Goal: Check status: Check status

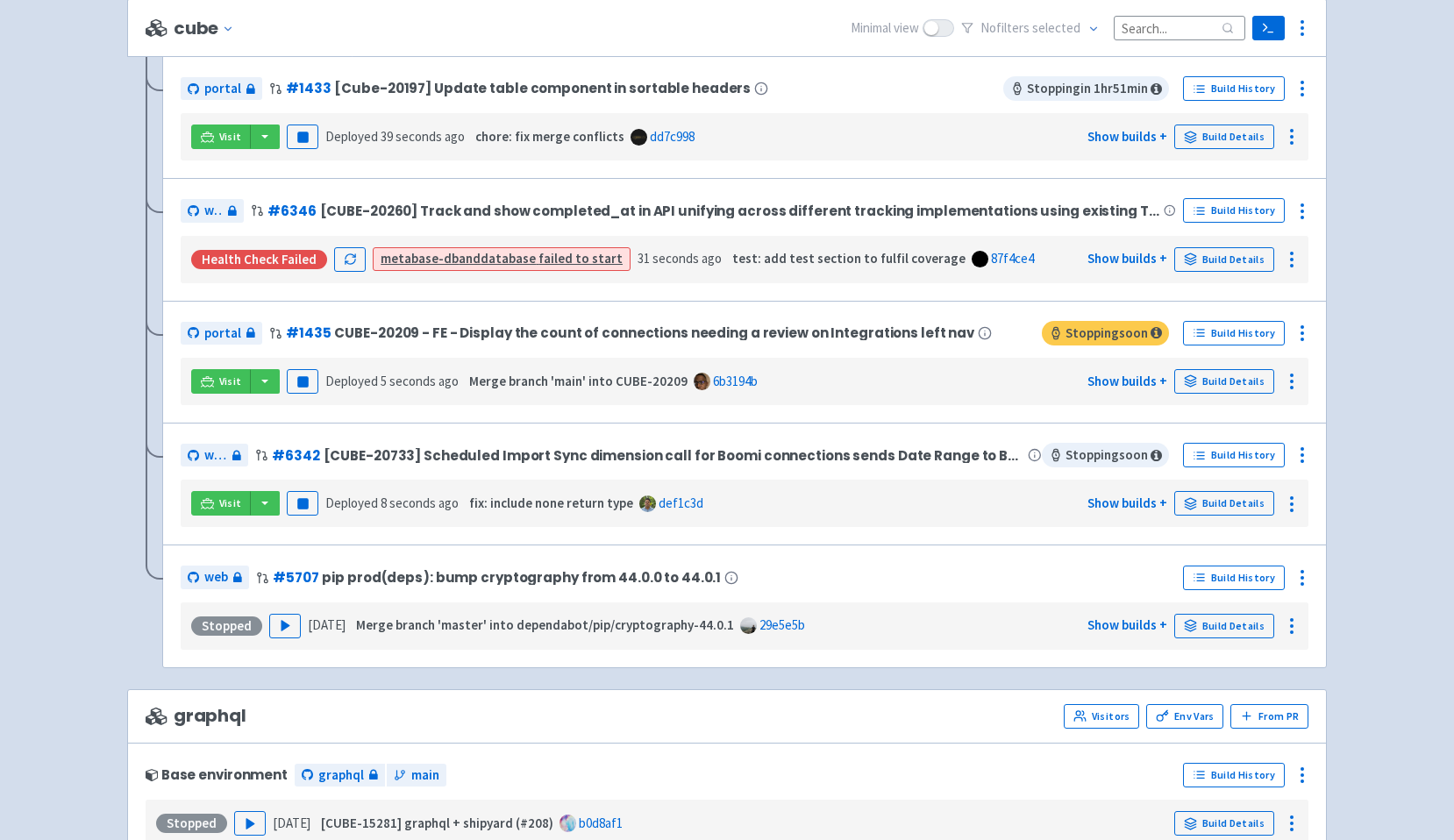
scroll to position [384, 0]
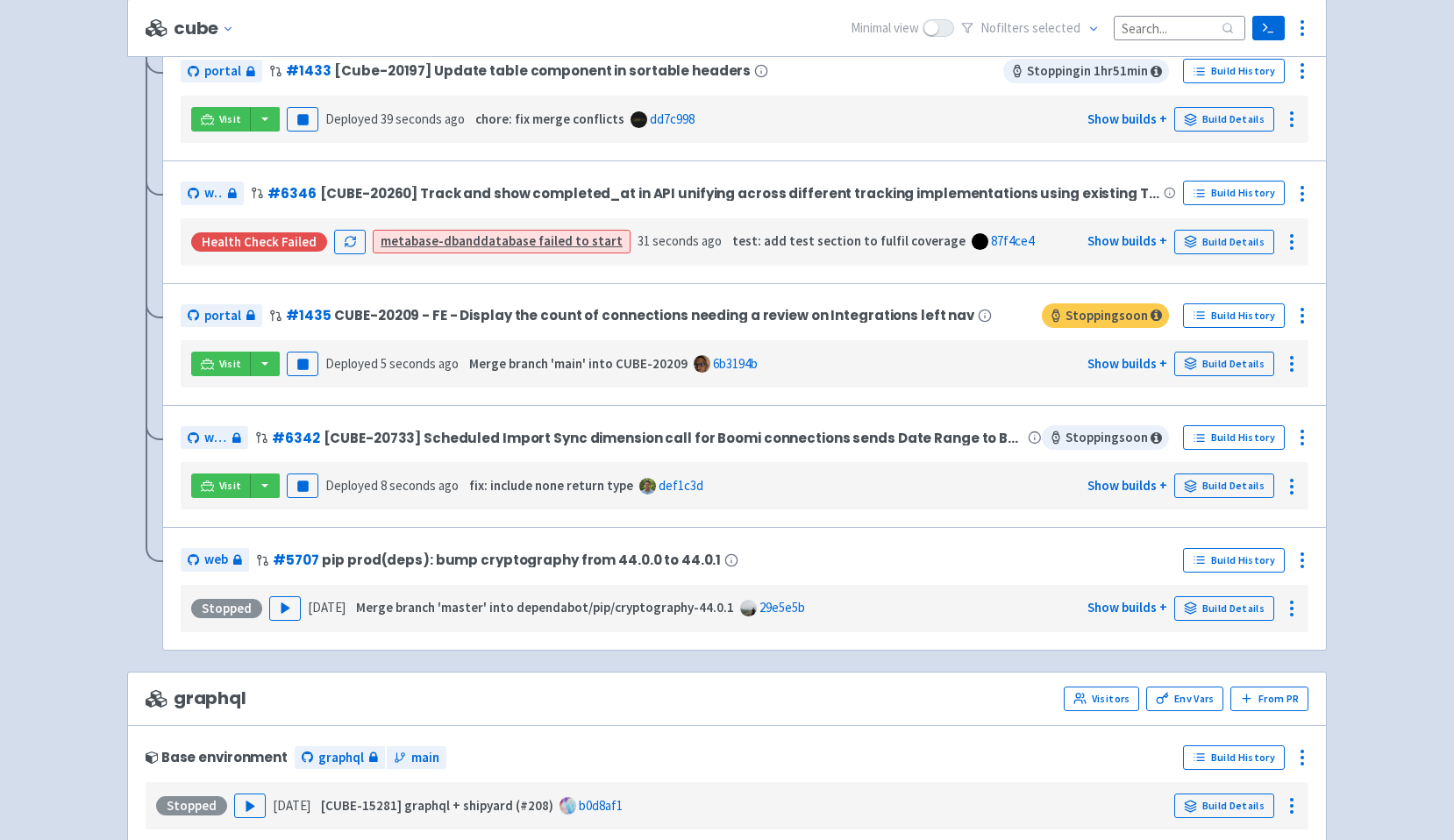
click at [172, 505] on div "web # 6342 [CUBE-20733] Scheduled Import Sync dimension call for Boomi connecti…" at bounding box center [745, 466] width 1164 height 123
click at [214, 489] on link "Visit" at bounding box center [221, 485] width 59 height 24
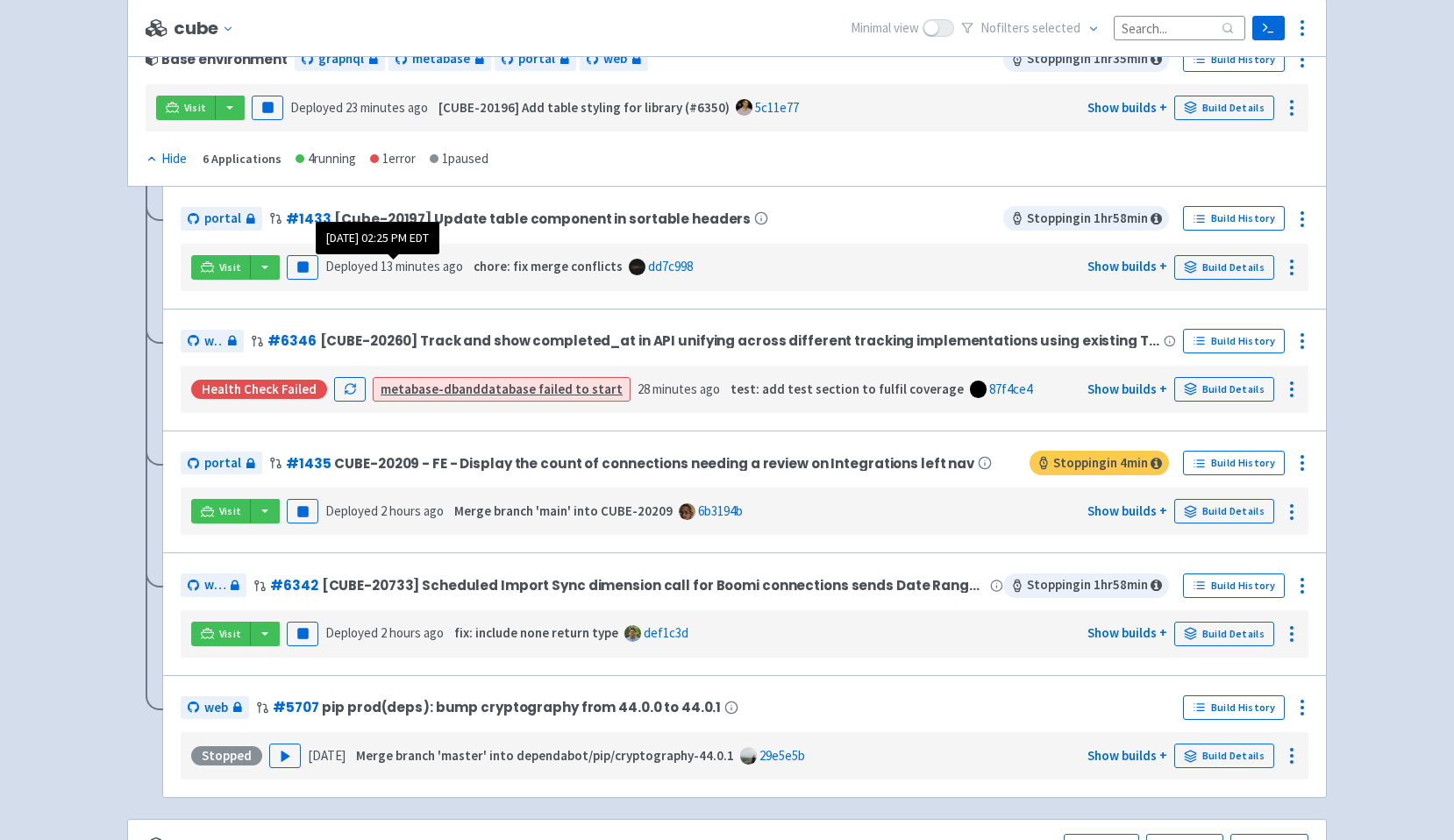
scroll to position [199, 0]
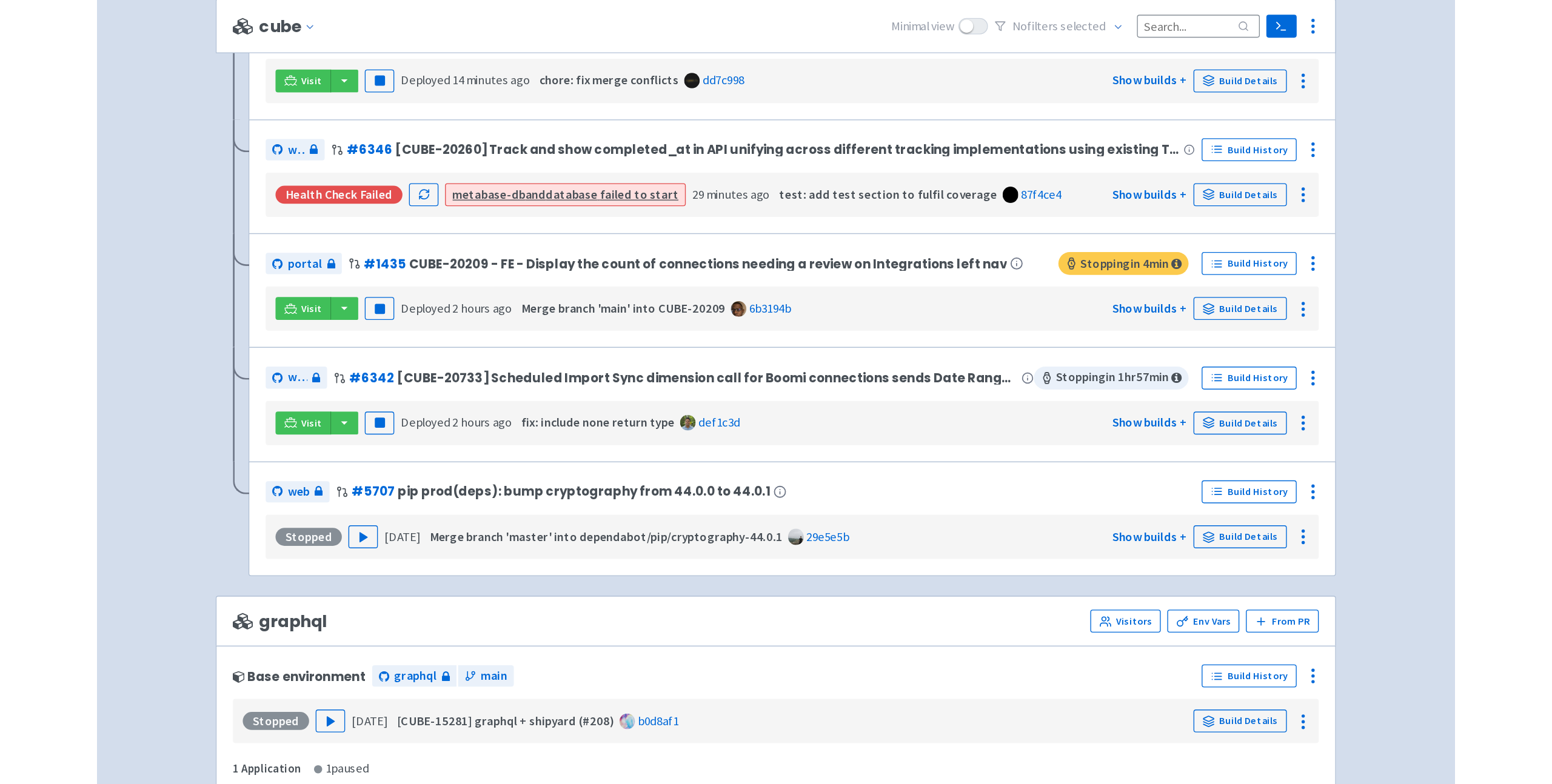
scroll to position [305, 0]
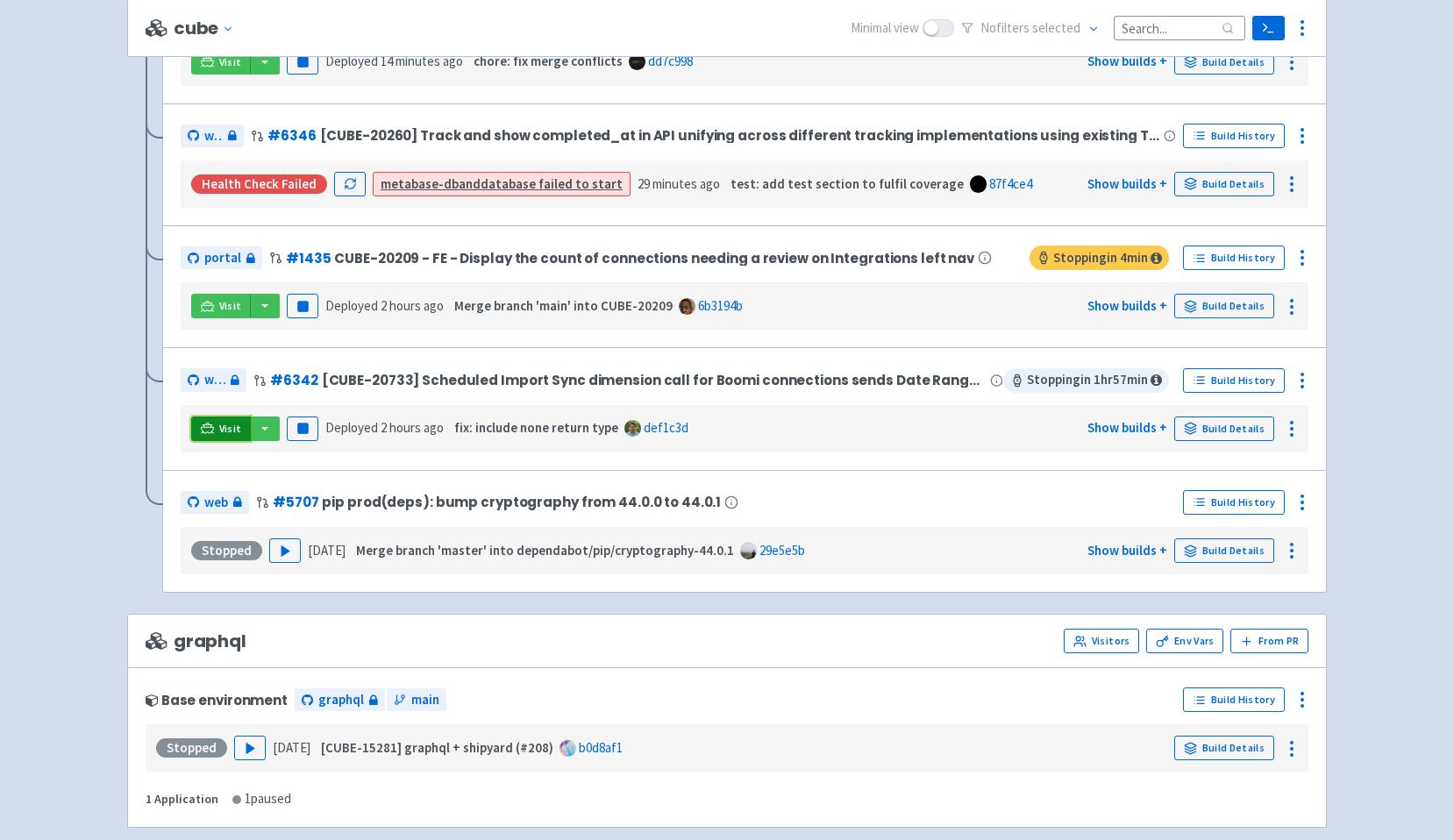
click at [224, 435] on span "Visit" at bounding box center [230, 428] width 23 height 14
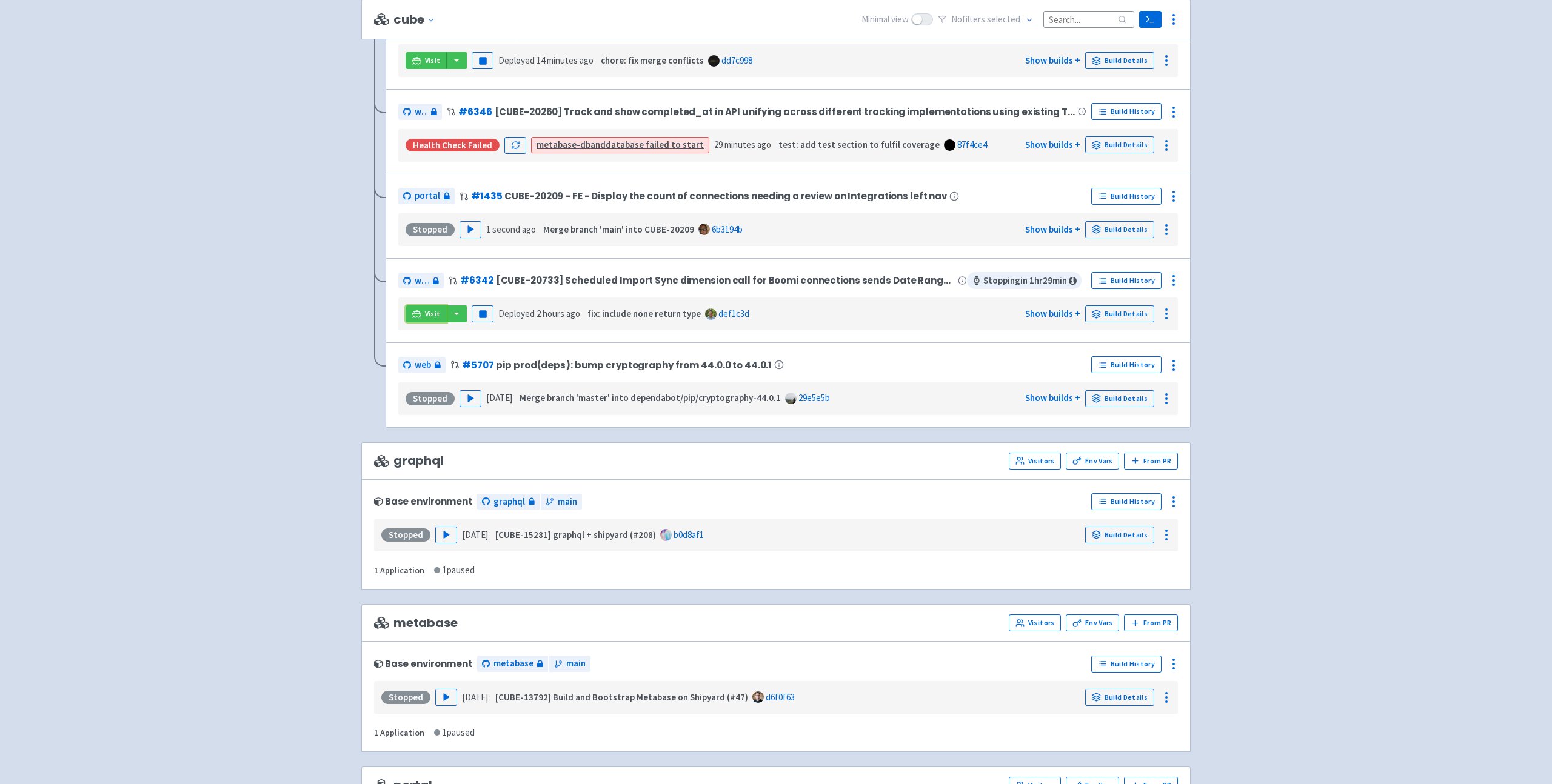
scroll to position [280, 0]
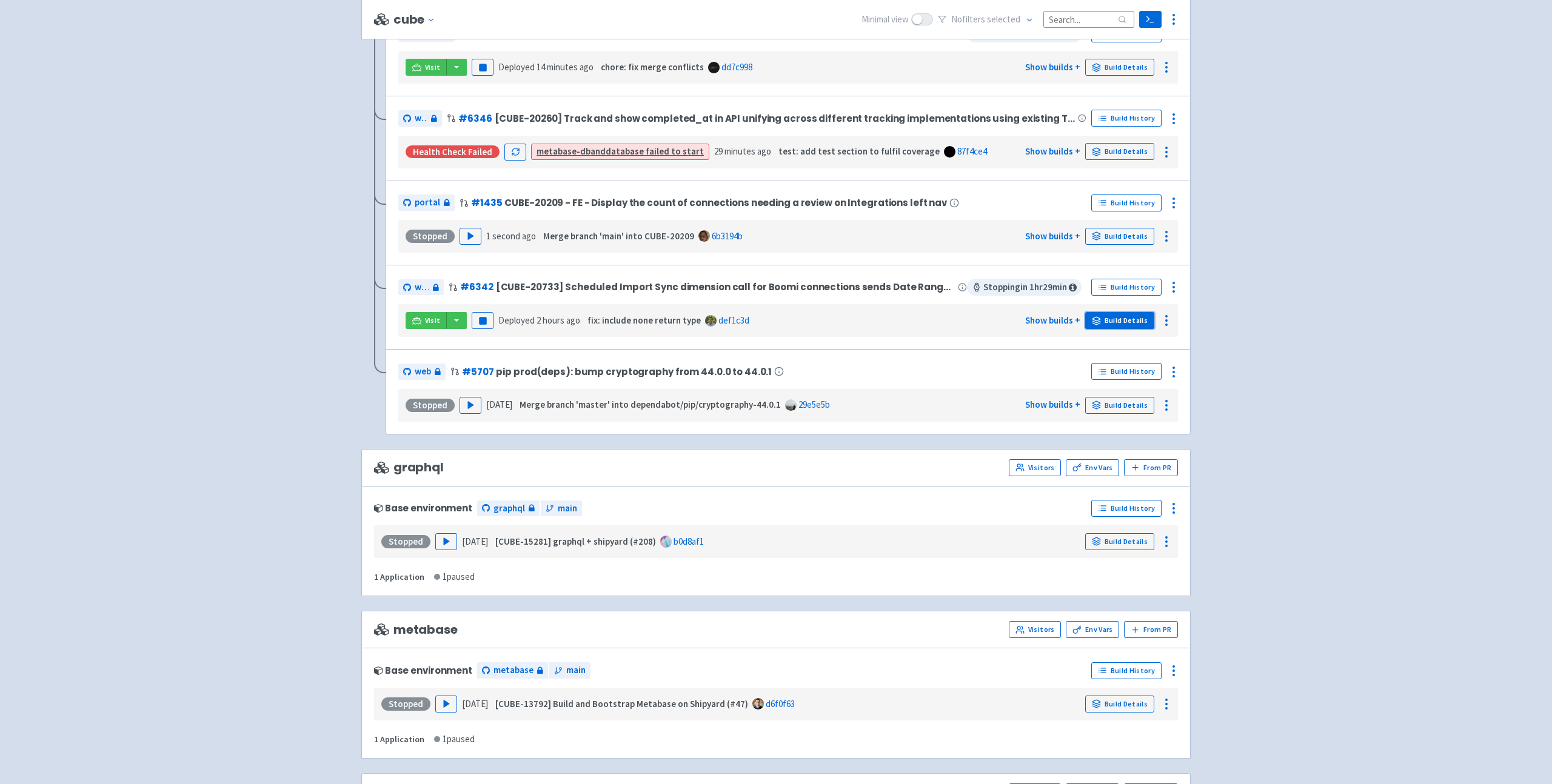
click at [1004, 320] on link "Build Details" at bounding box center [1120, 320] width 69 height 17
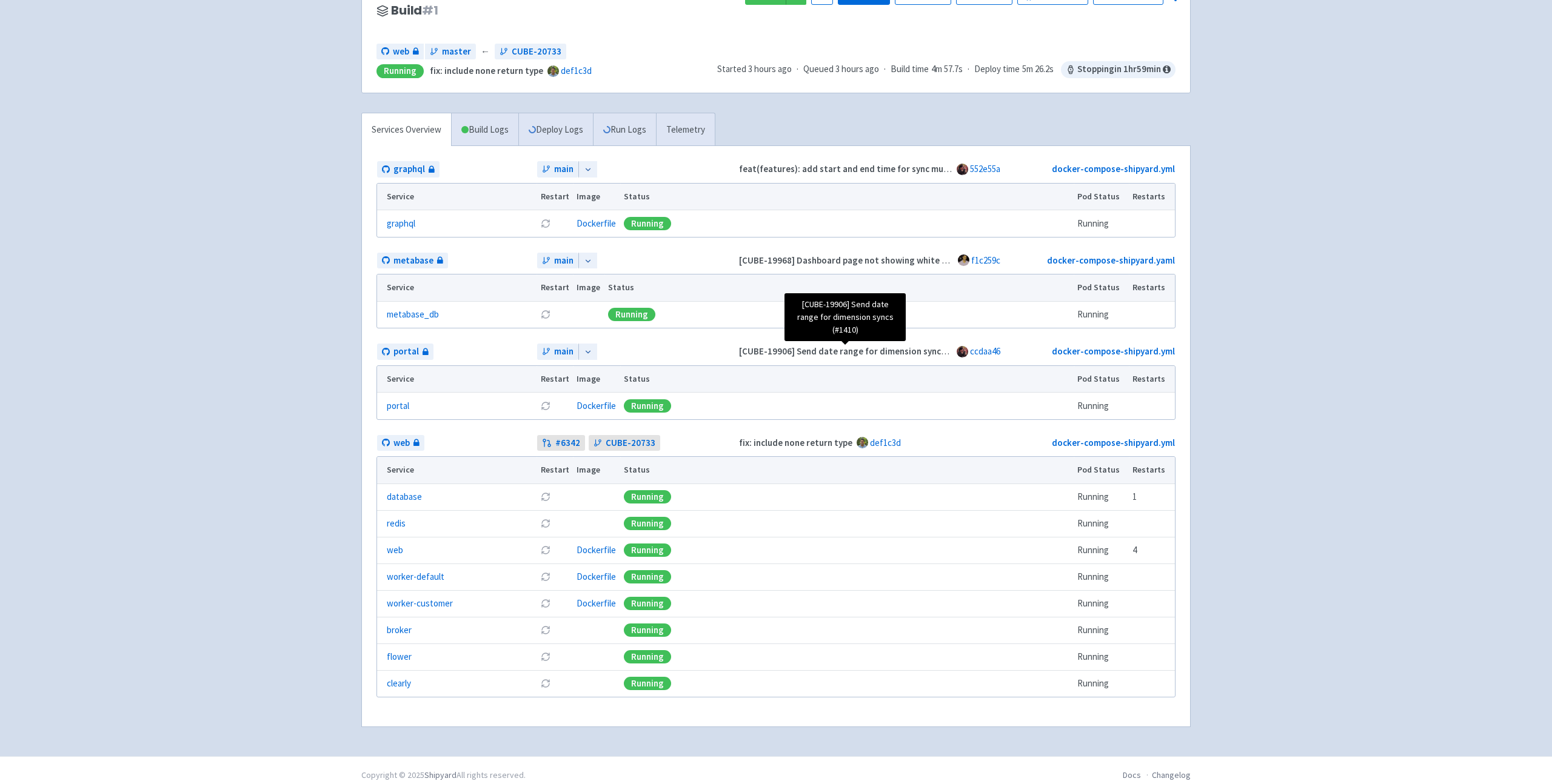
scroll to position [118, 0]
click at [401, 686] on link "clearly" at bounding box center [399, 683] width 24 height 14
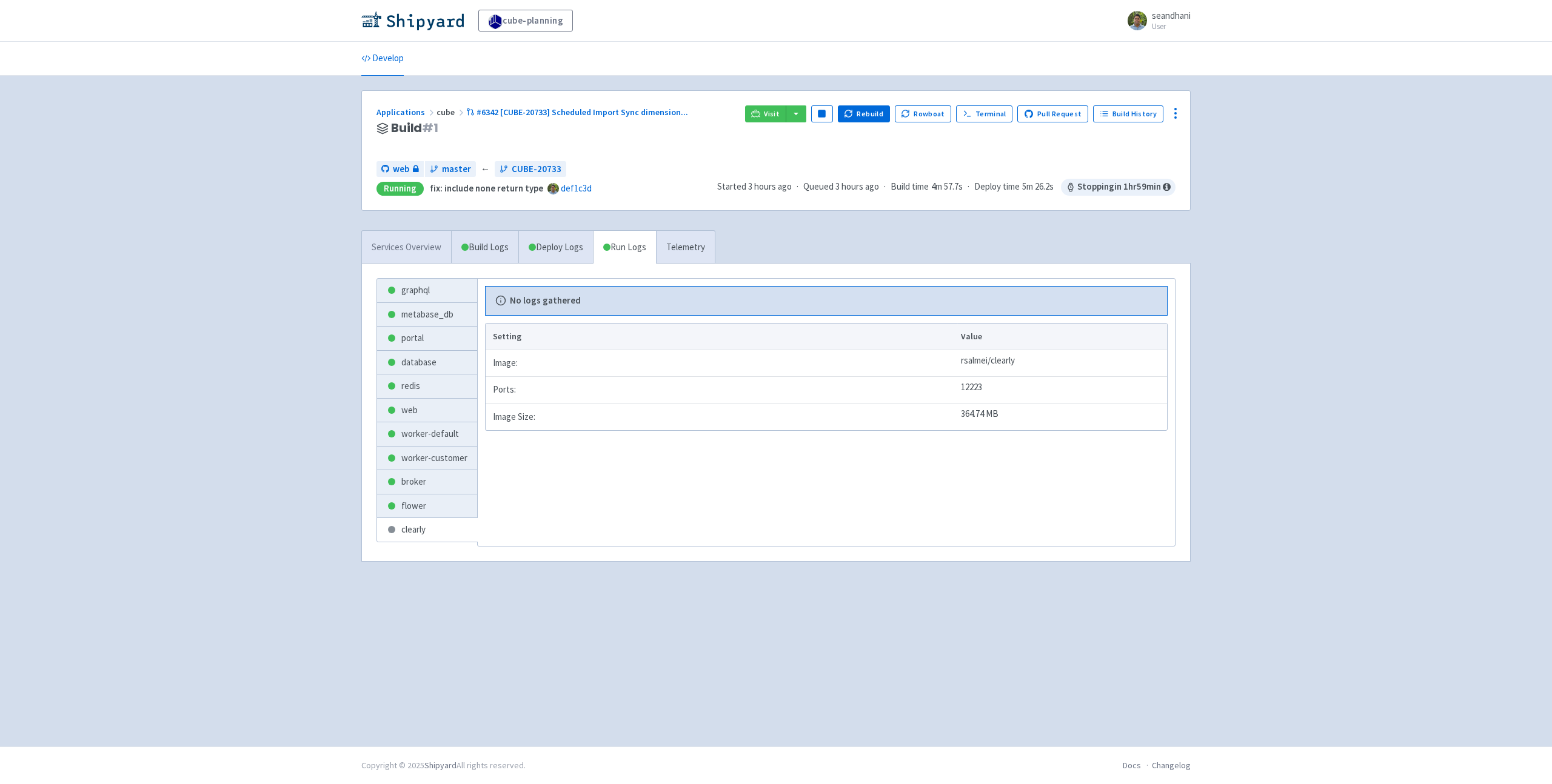
click at [435, 242] on link "Services Overview" at bounding box center [406, 248] width 89 height 33
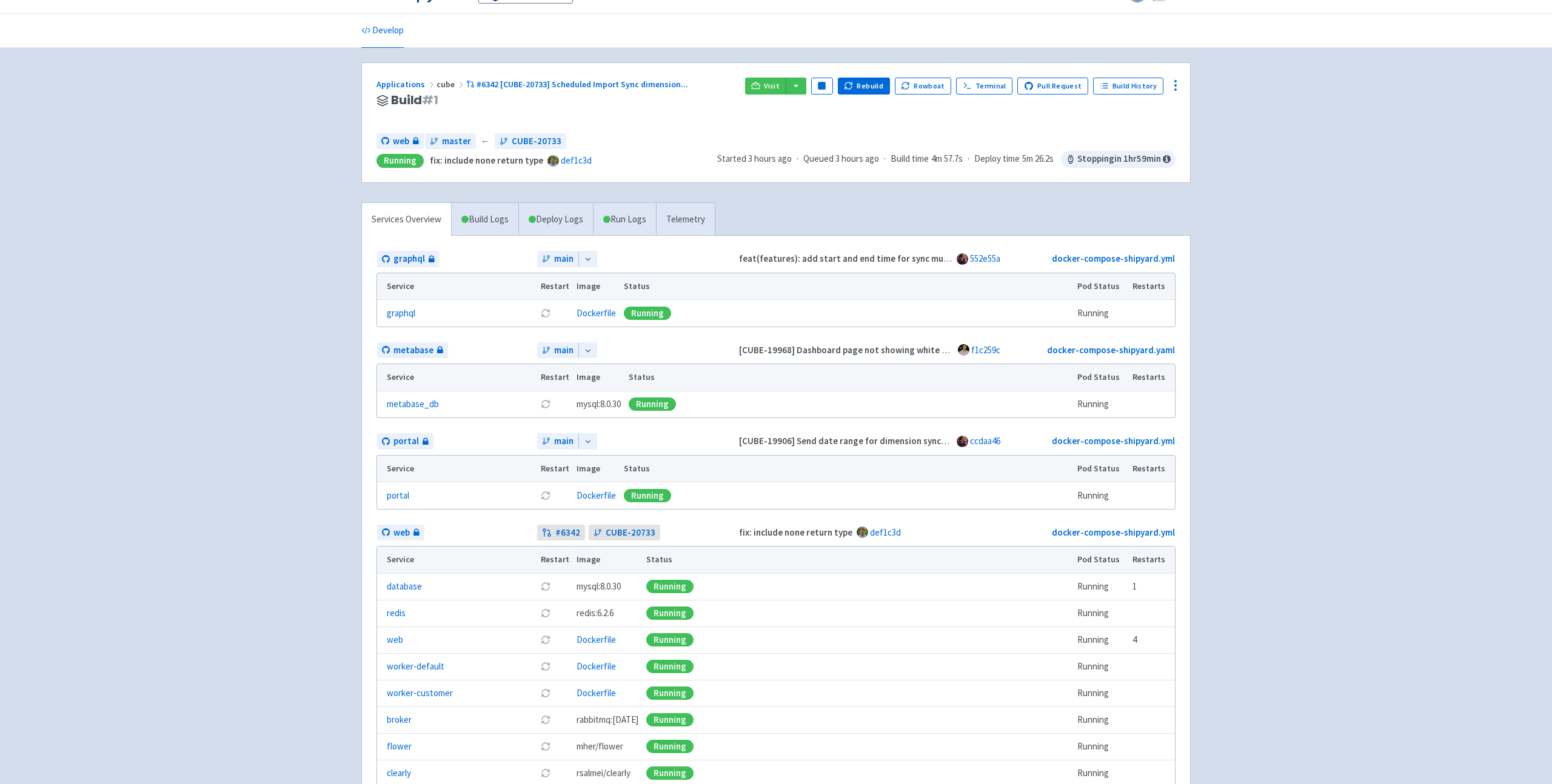
scroll to position [24, 0]
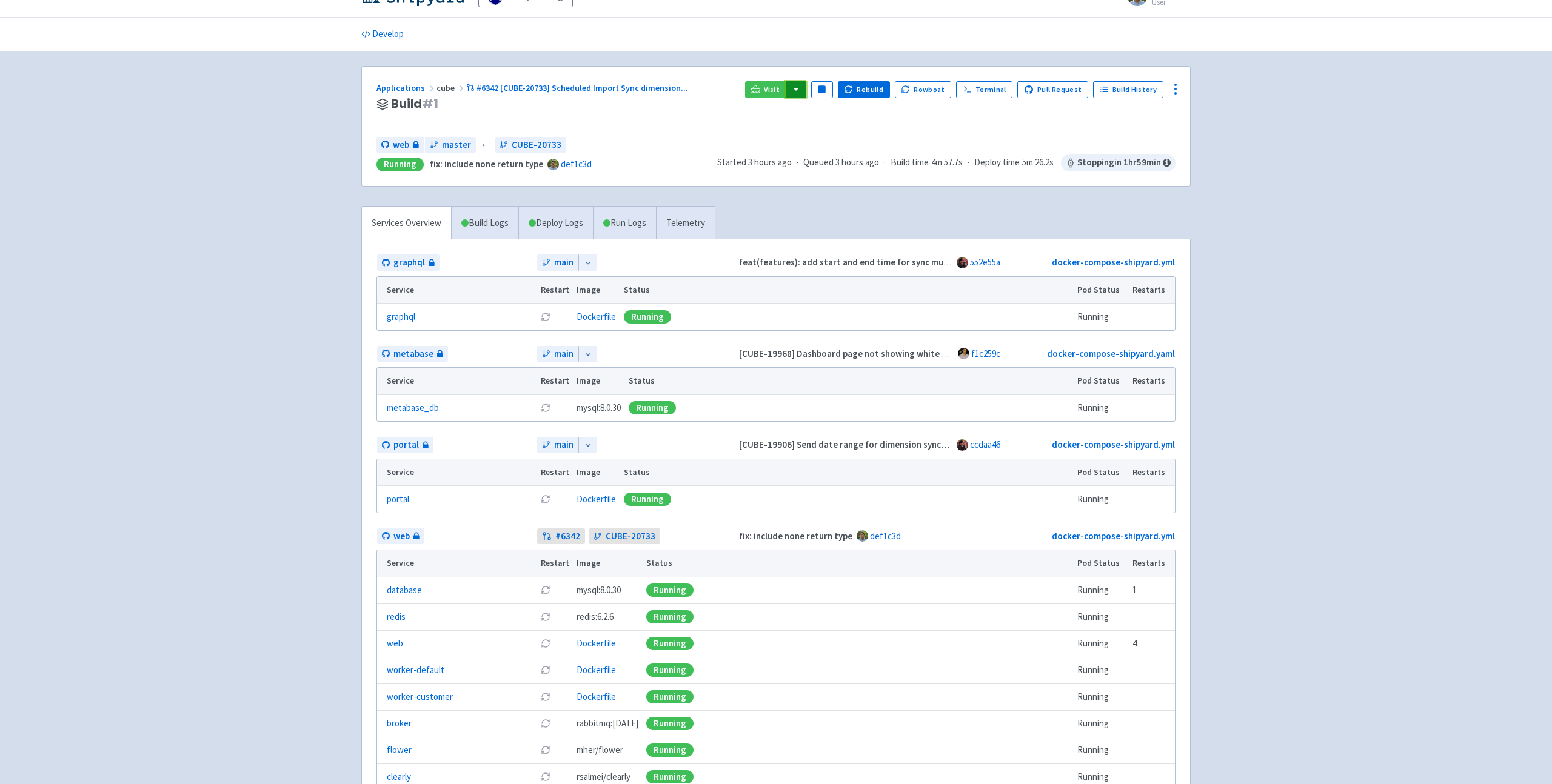
click at [806, 93] on button "button" at bounding box center [796, 90] width 21 height 17
click at [848, 189] on link "web (flower)" at bounding box center [831, 188] width 93 height 19
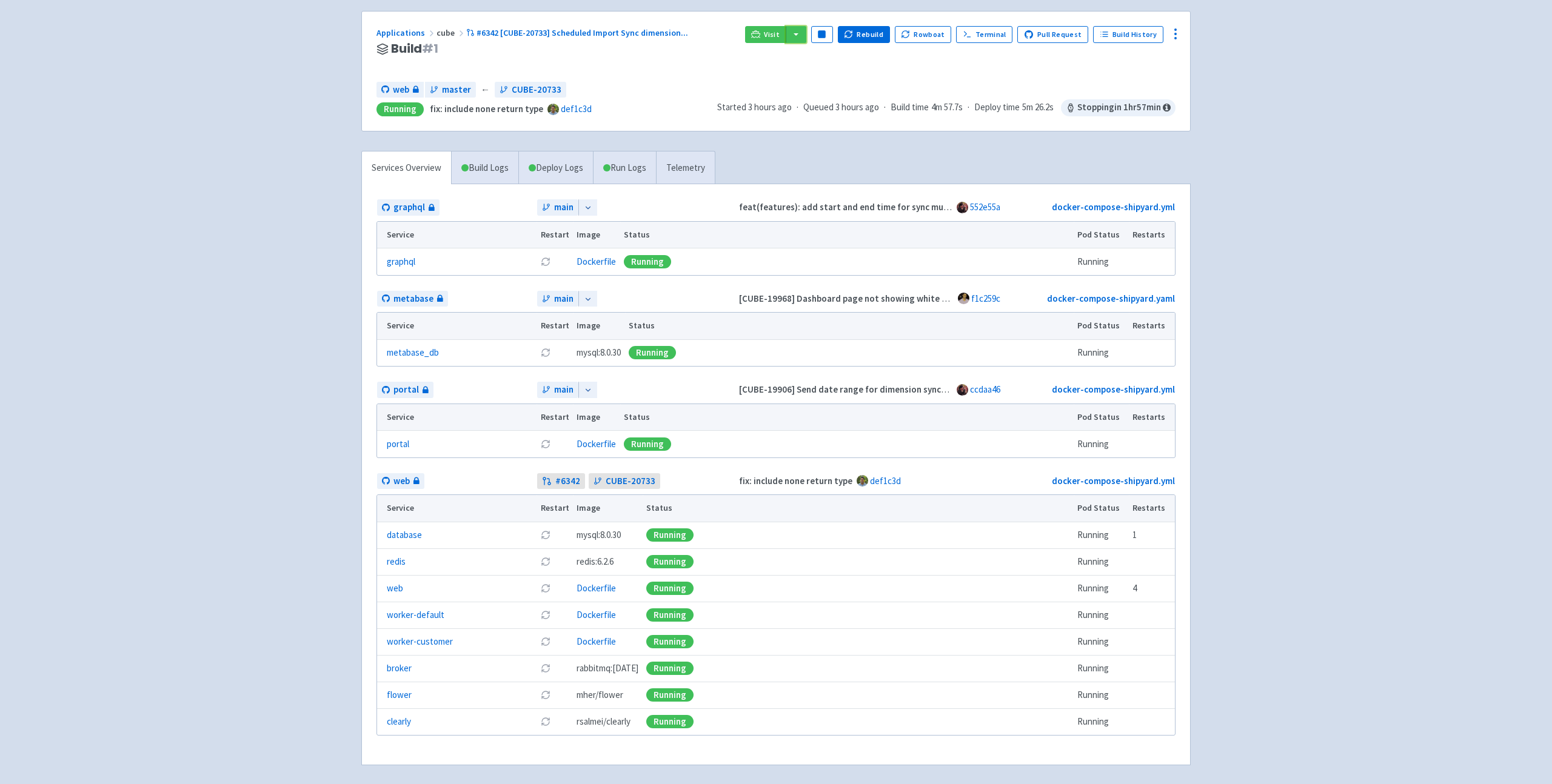
scroll to position [127, 0]
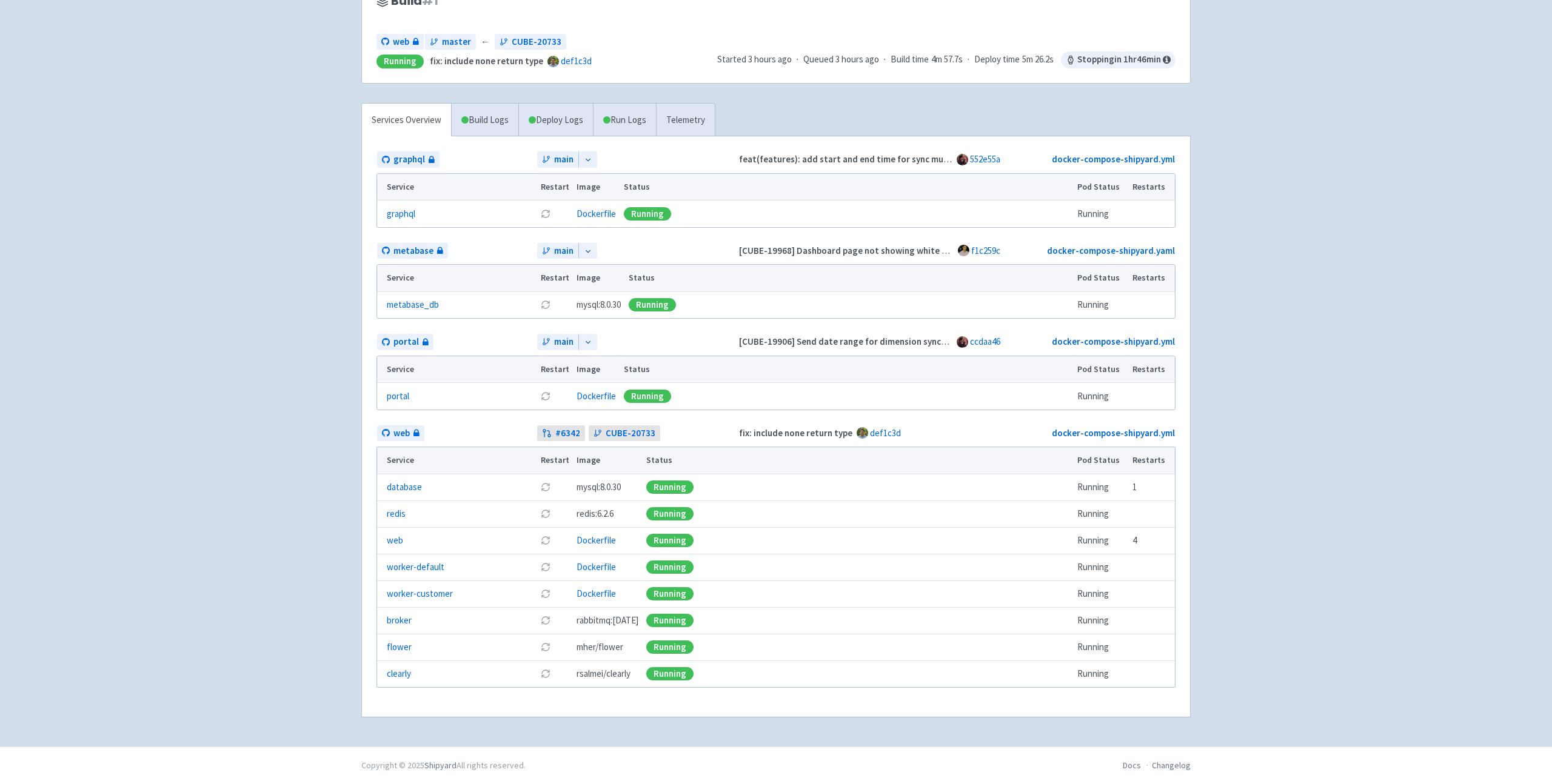
click at [483, 578] on td "worker-default" at bounding box center [457, 567] width 159 height 27
click at [421, 567] on link "worker-default" at bounding box center [416, 568] width 58 height 14
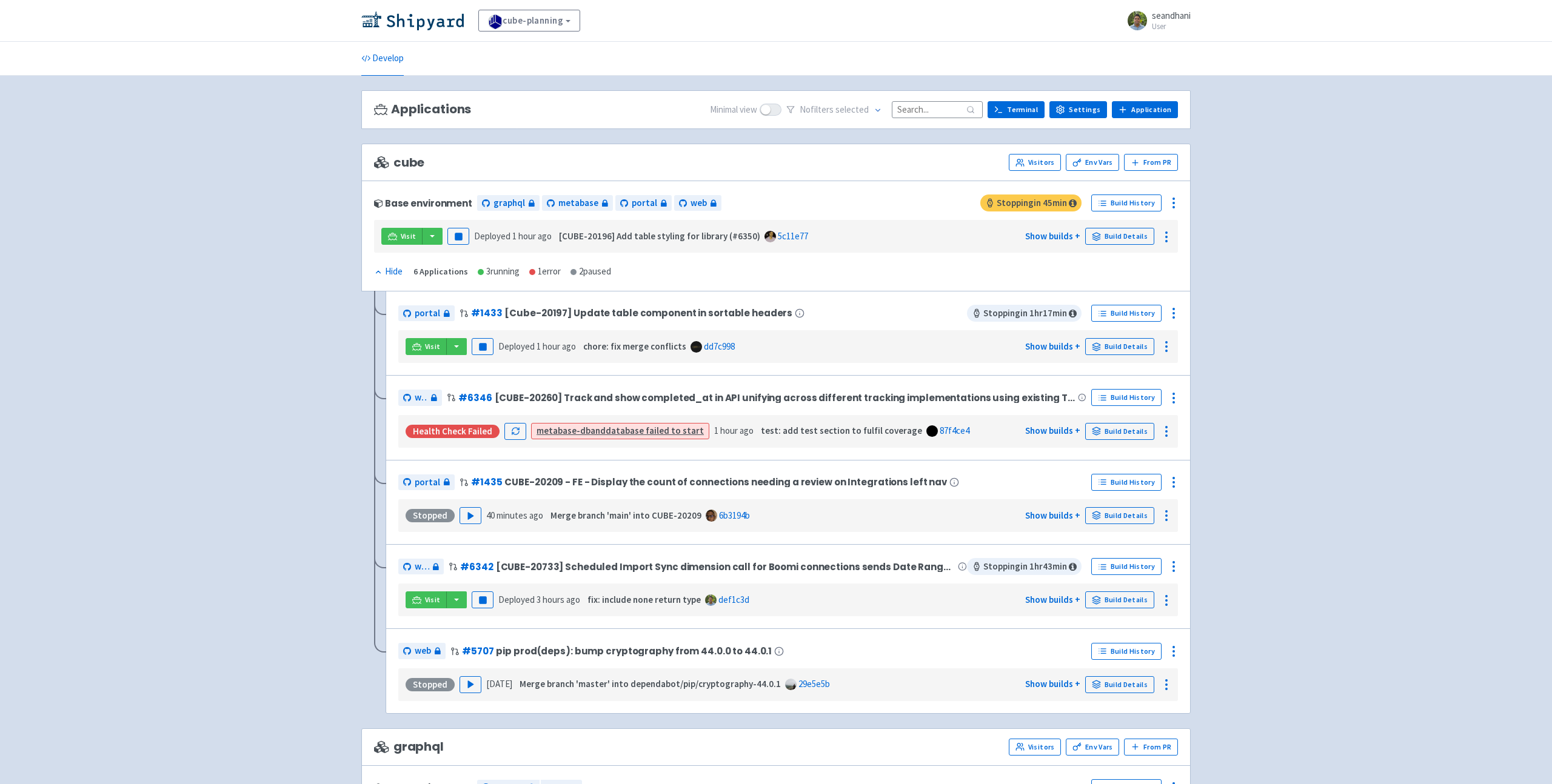
click at [560, 376] on div "web # 6346 [CUBE-20260] Track and show completed_at in API unifying across diff…" at bounding box center [788, 418] width 805 height 85
click at [1297, 176] on div "cube-planning View Organizations seandhani User Profile Sign out Develop" at bounding box center [776, 615] width 1552 height 1230
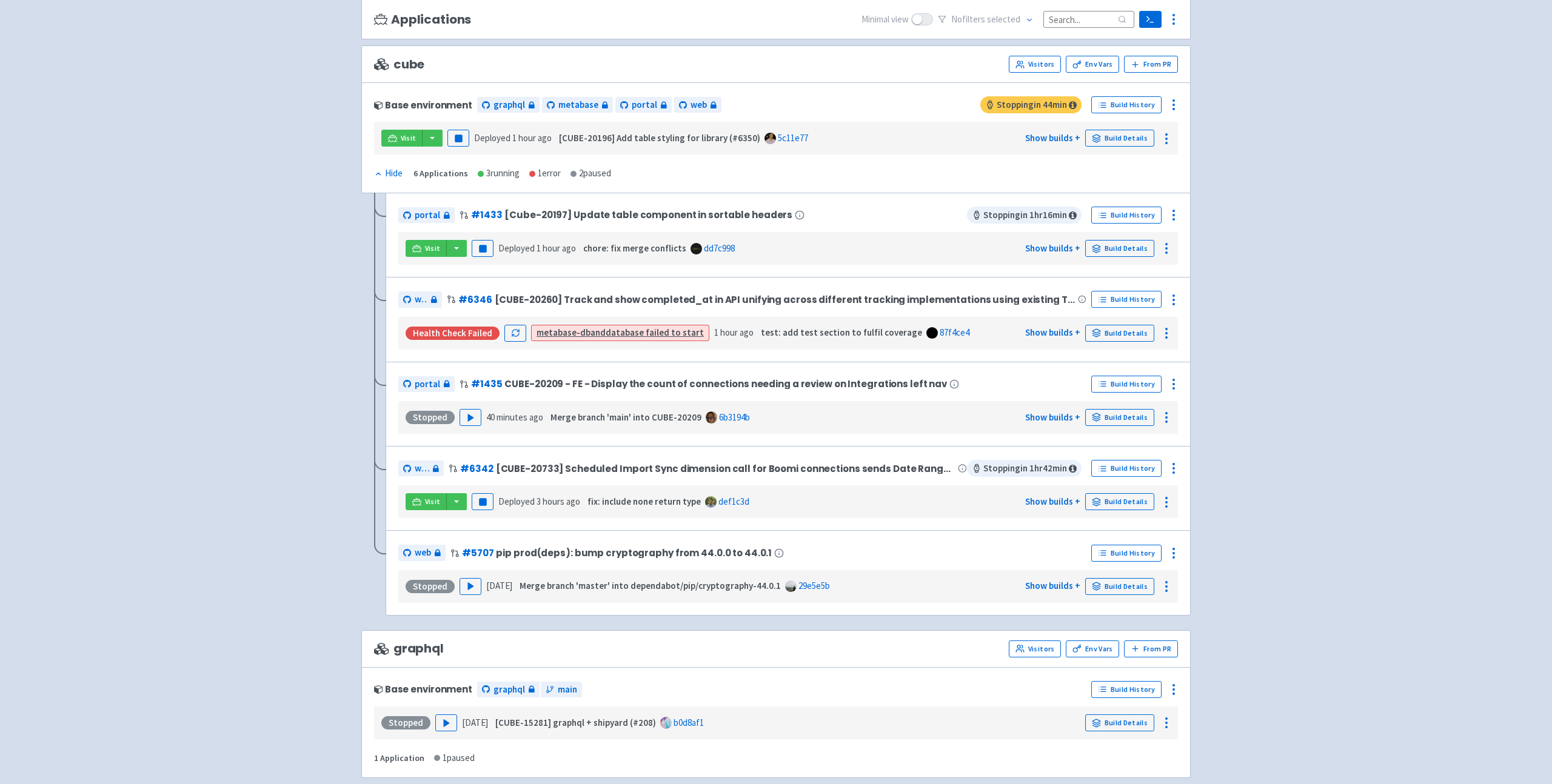
scroll to position [111, 0]
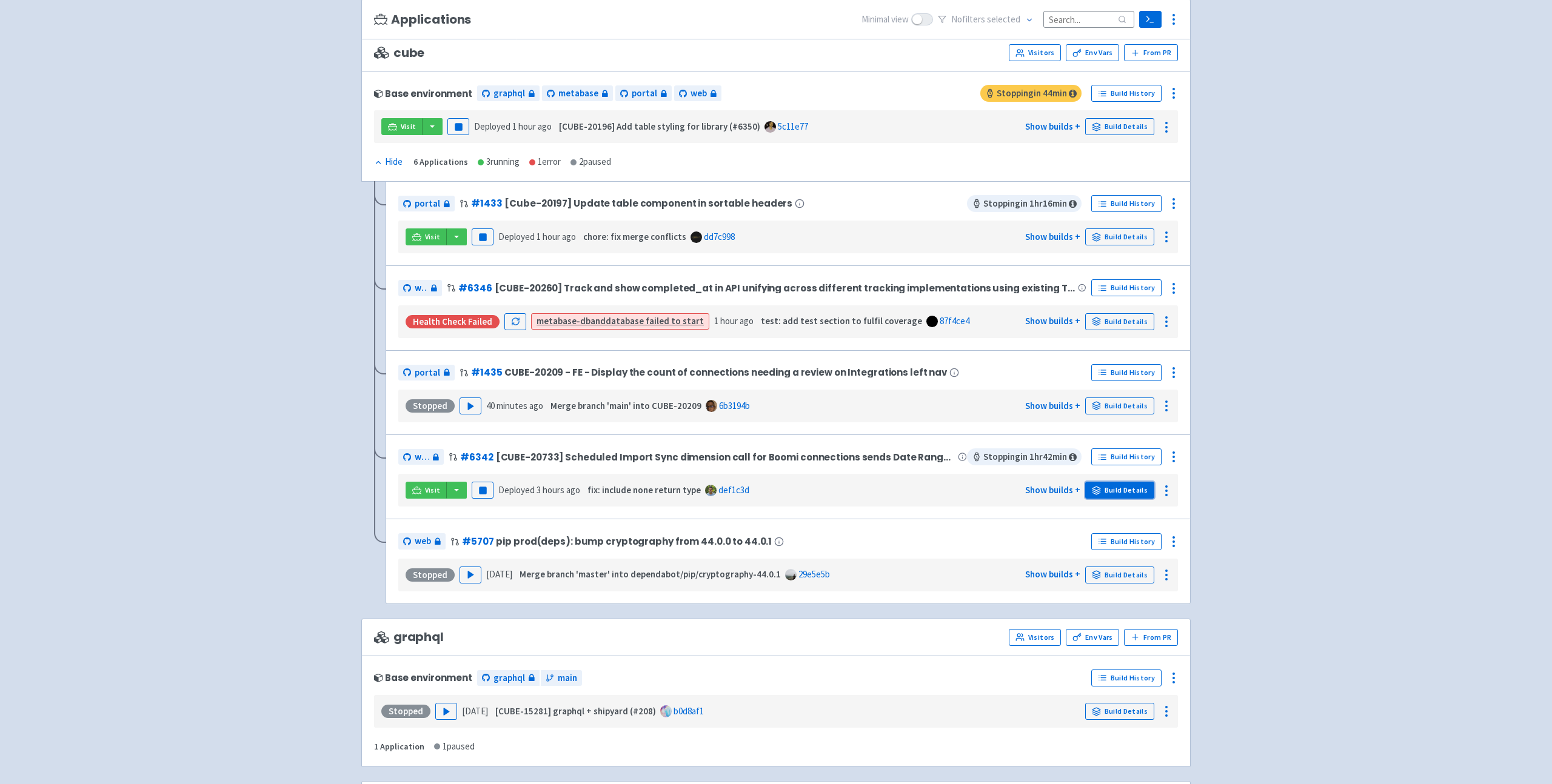
click at [1117, 491] on link "Build Details" at bounding box center [1120, 490] width 69 height 17
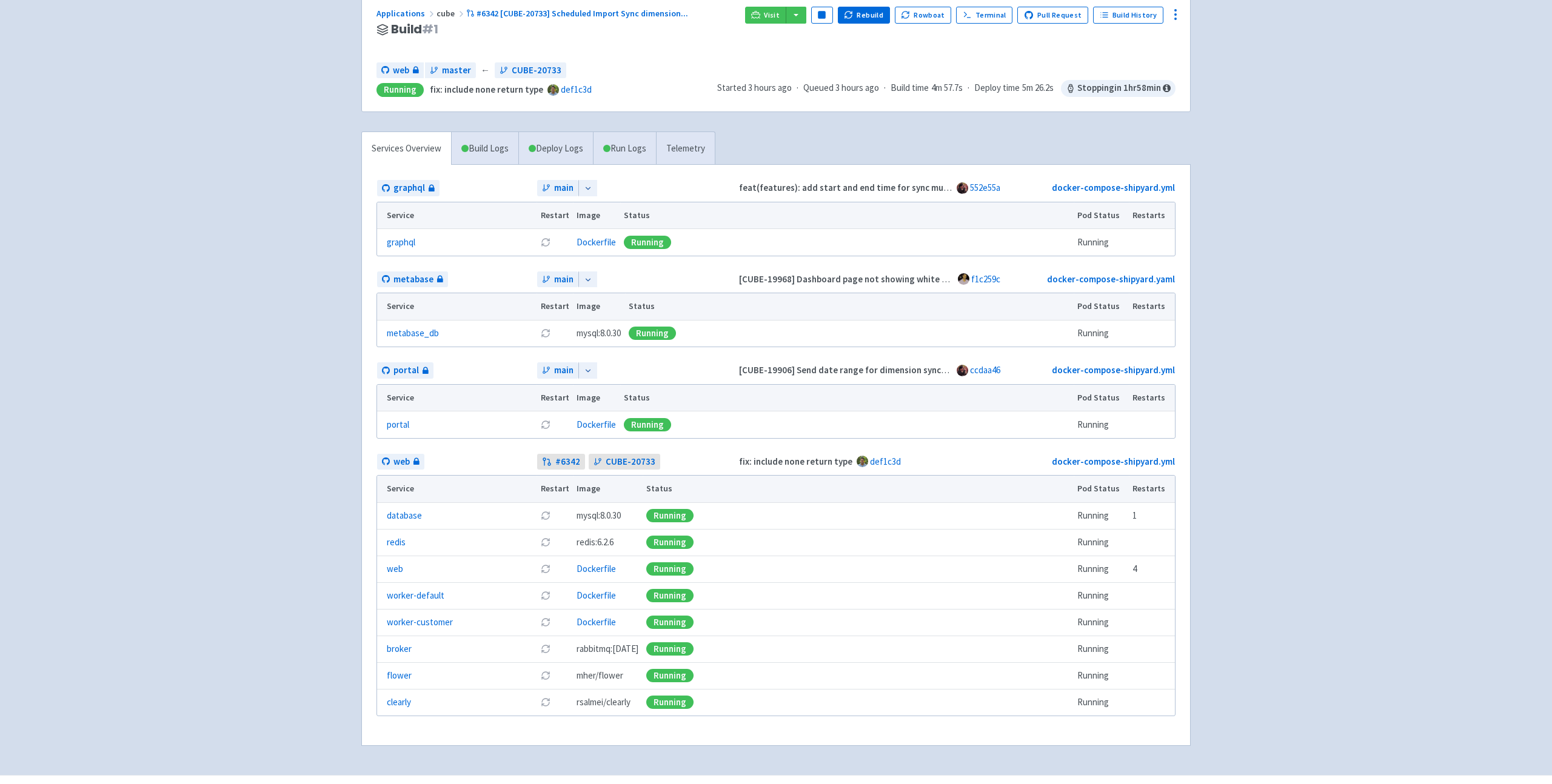
scroll to position [127, 0]
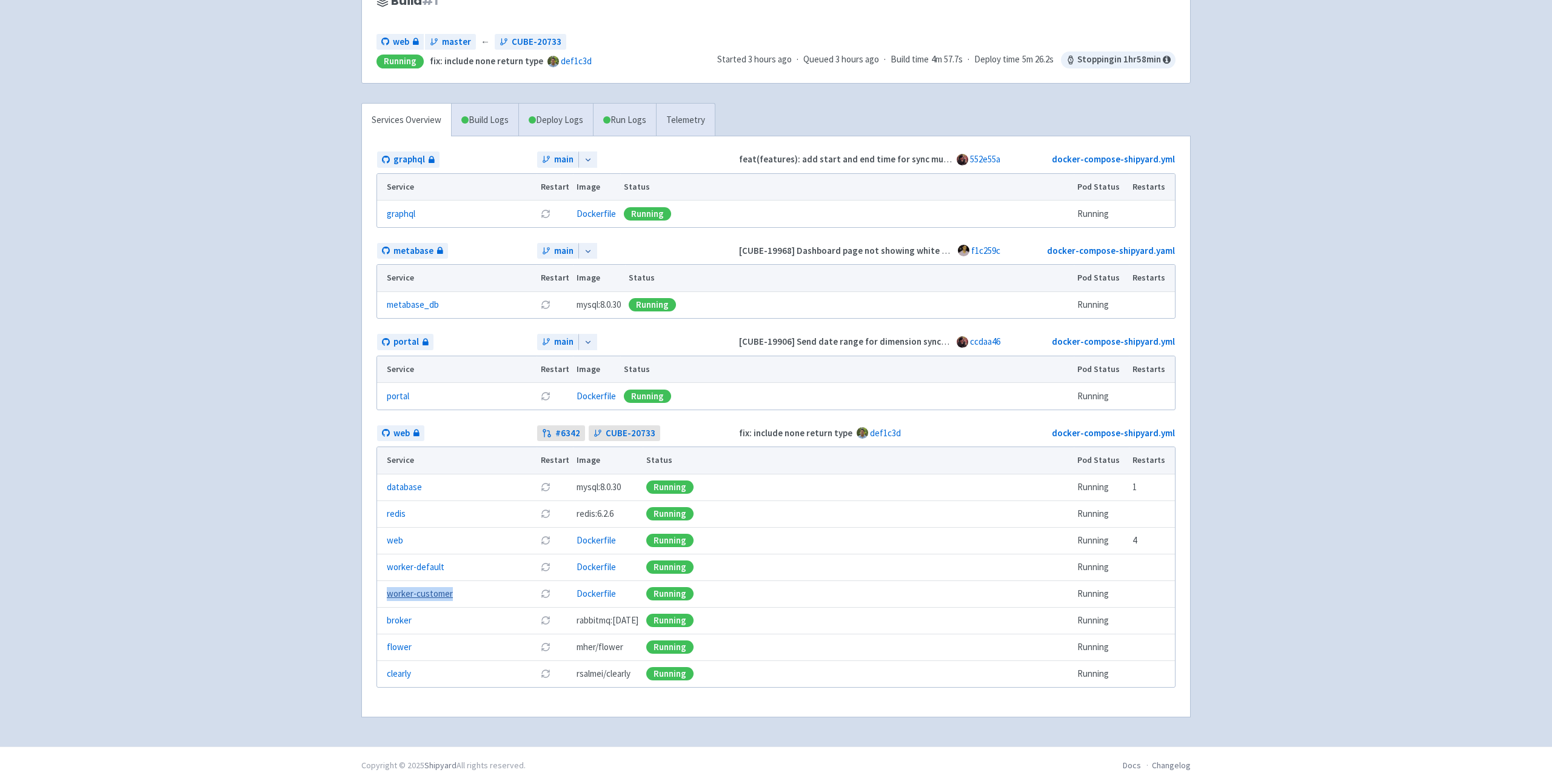
drag, startPoint x: 471, startPoint y: 598, endPoint x: 388, endPoint y: 597, distance: 83.0
click at [388, 597] on div "worker-customer" at bounding box center [460, 594] width 146 height 14
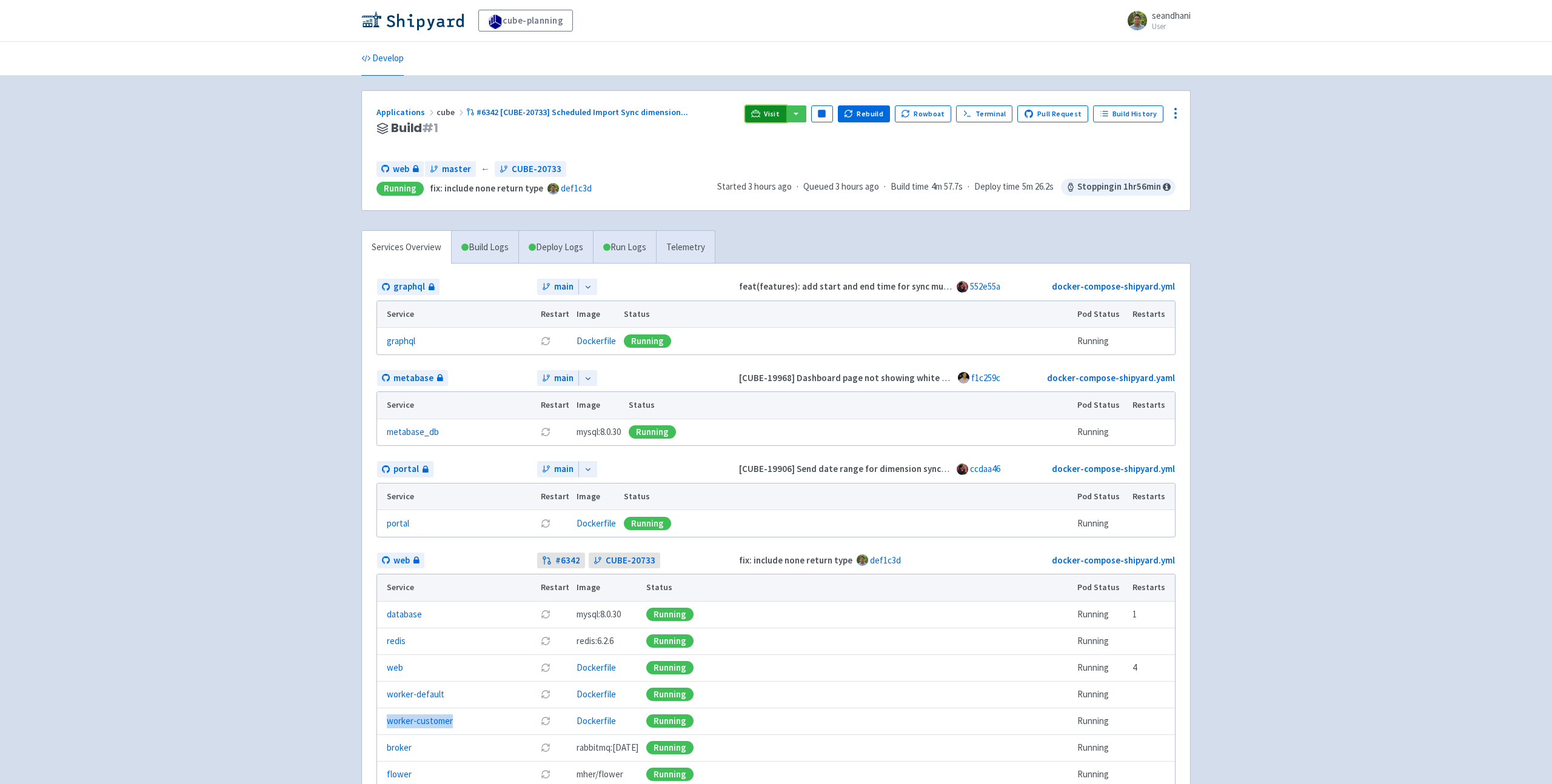
click at [780, 115] on span "Visit" at bounding box center [772, 114] width 16 height 10
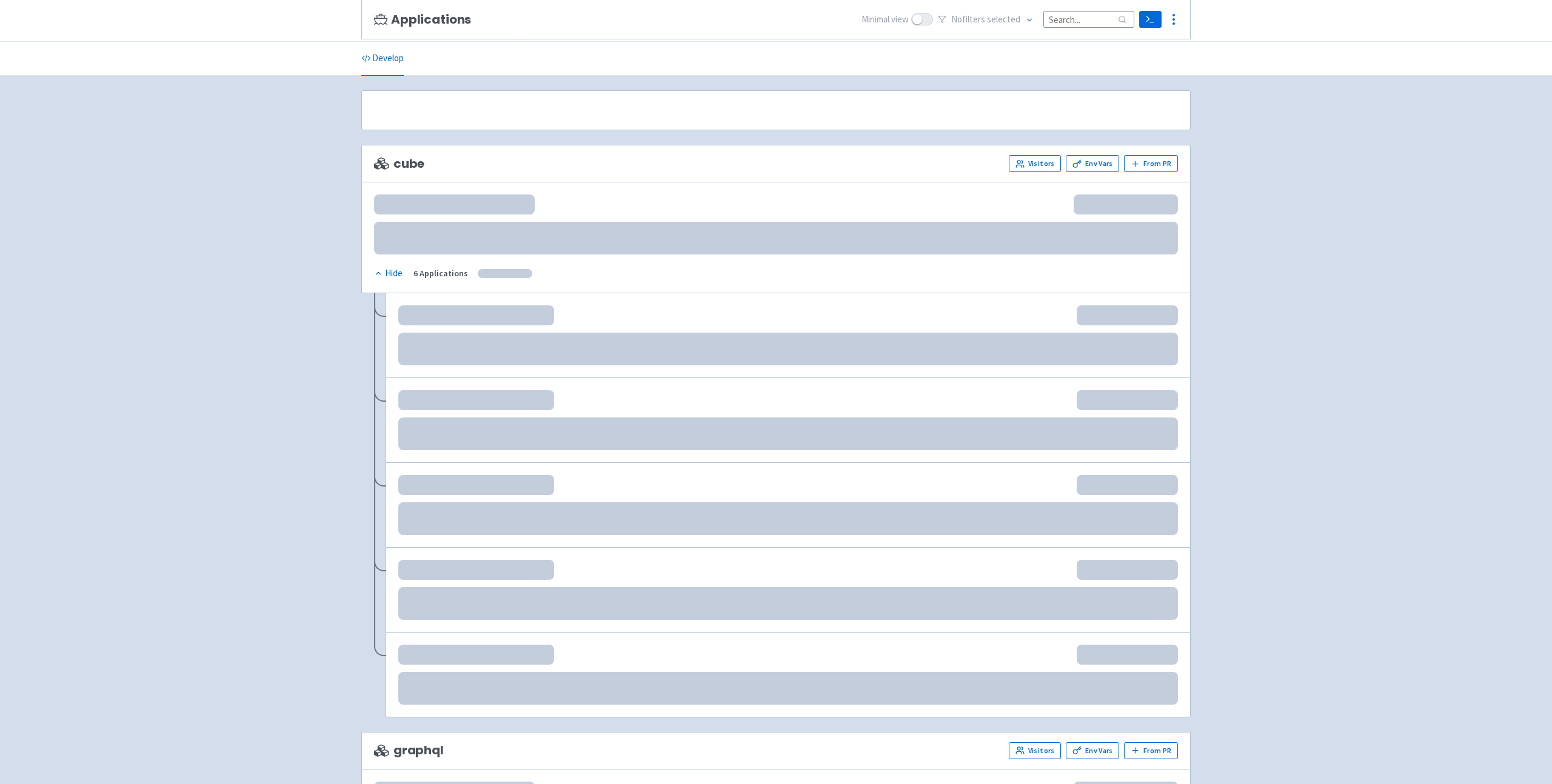
scroll to position [111, 0]
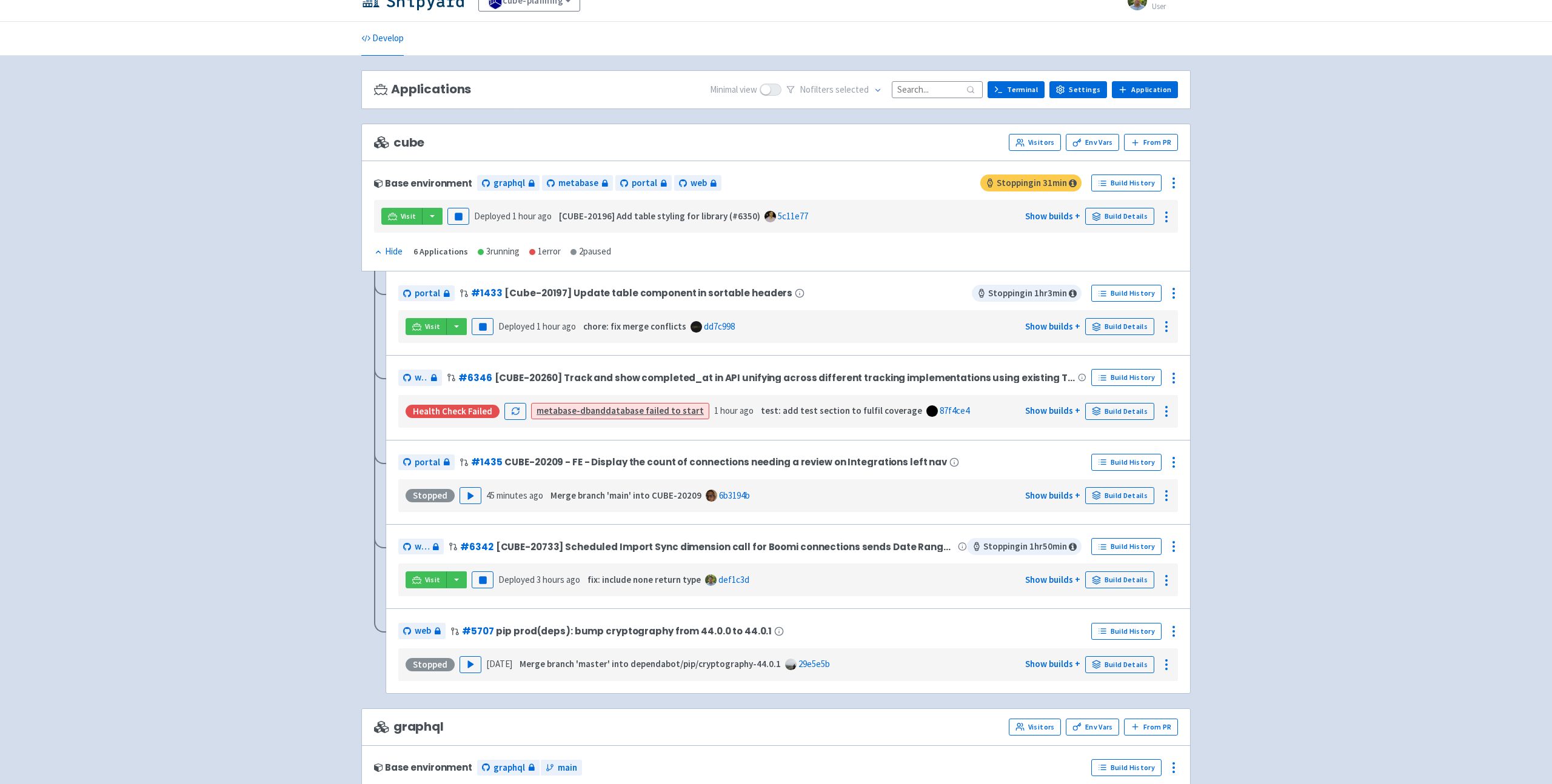
scroll to position [17, 0]
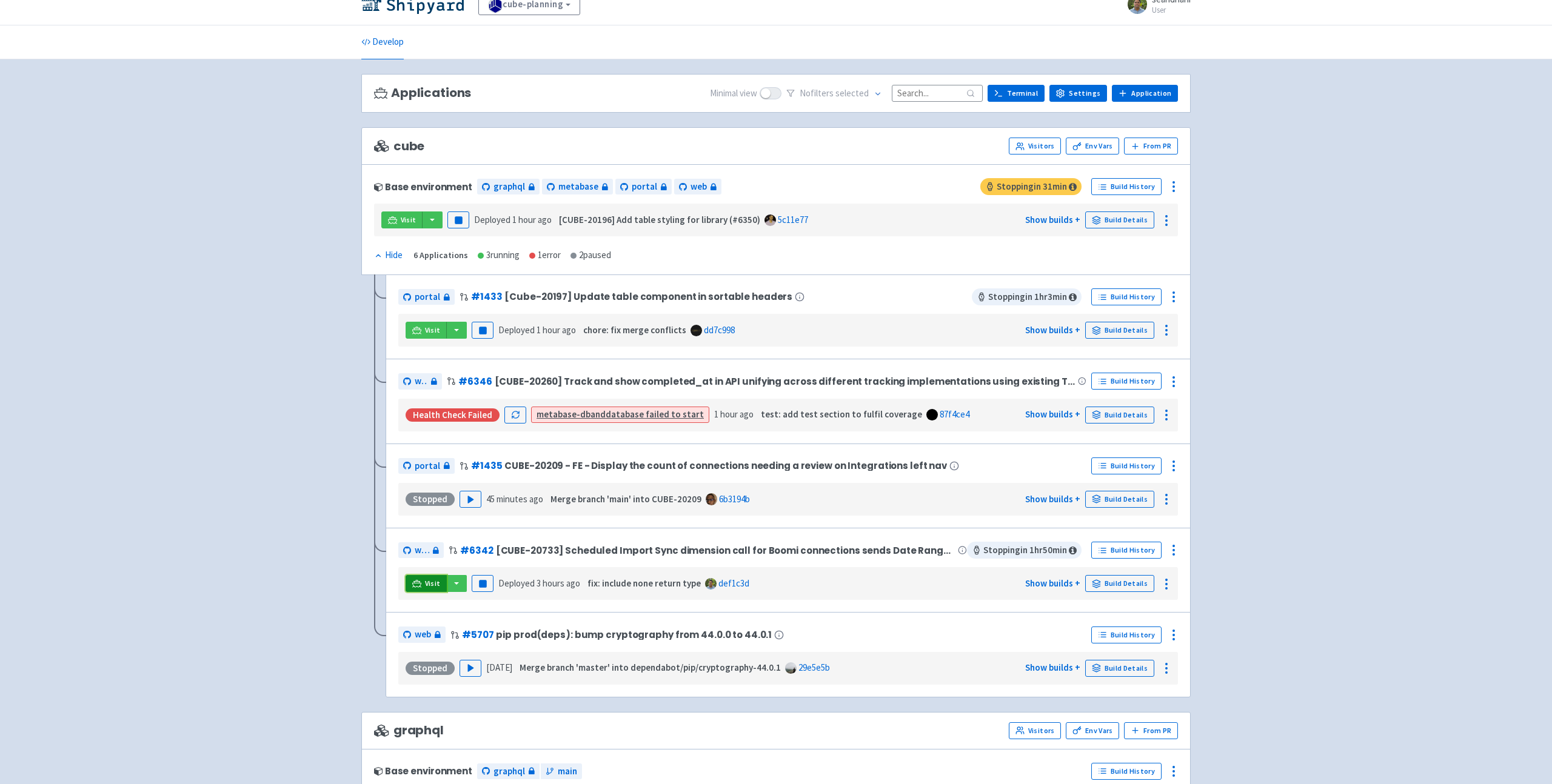
click at [423, 584] on link "Visit" at bounding box center [426, 583] width 41 height 17
